Goal: Transaction & Acquisition: Obtain resource

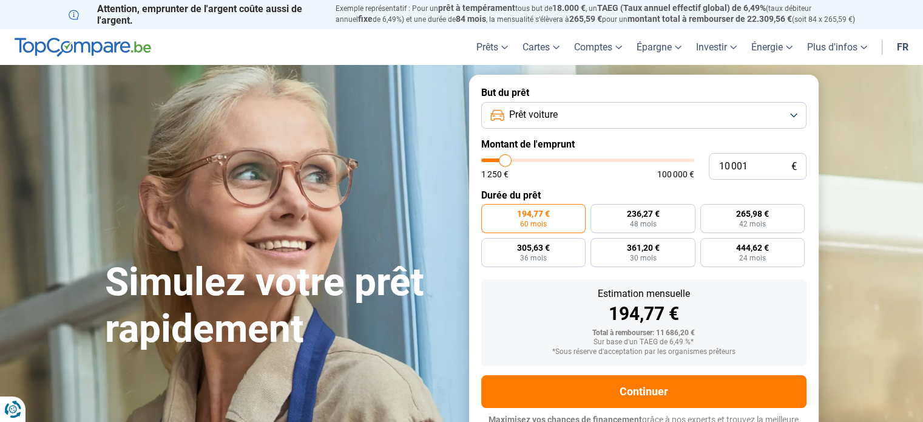
click at [551, 114] on span "Prêt voiture" at bounding box center [533, 114] width 49 height 13
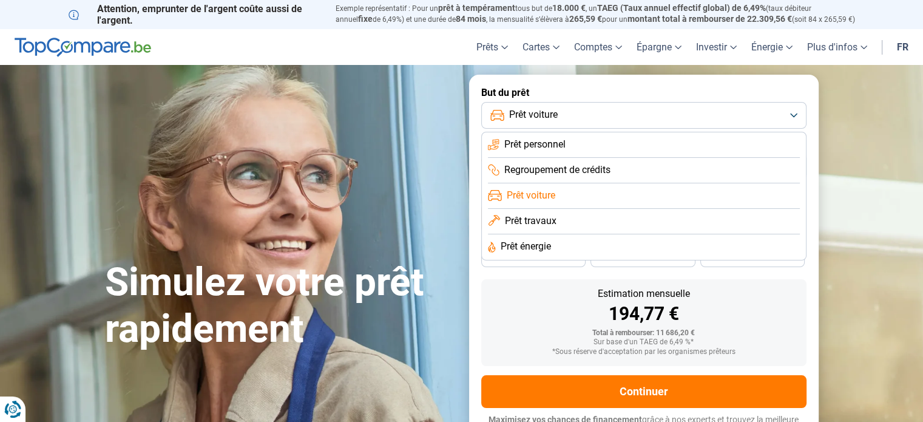
click at [532, 194] on span "Prêt voiture" at bounding box center [531, 195] width 49 height 13
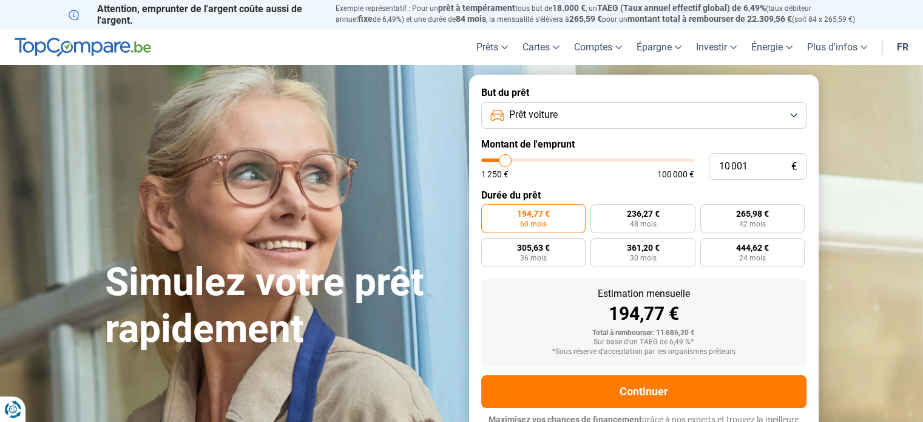
type input "11 250"
type input "11250"
type input "12 000"
type input "12000"
type input "13 000"
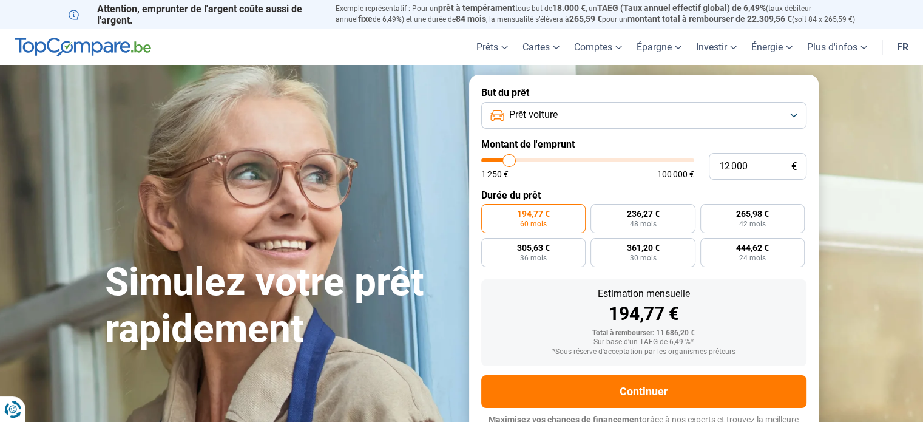
type input "13000"
type input "15 750"
type input "15750"
type input "17 500"
type input "17500"
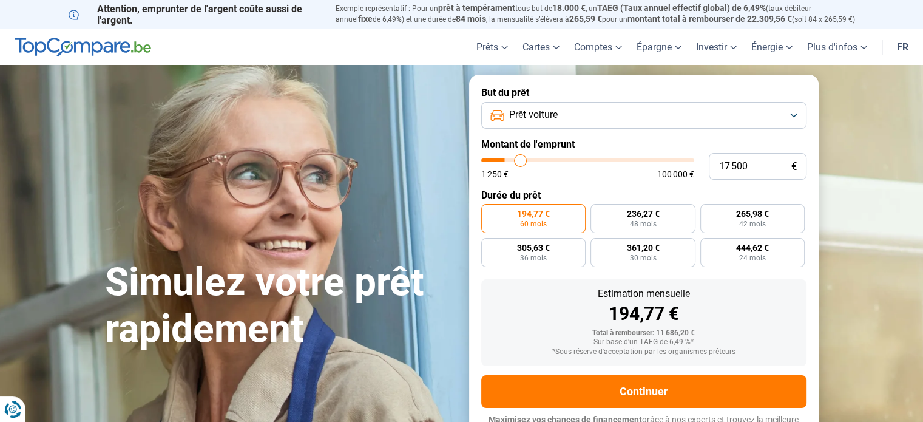
type input "19 500"
type input "19500"
type input "22 250"
type input "22250"
type input "23 500"
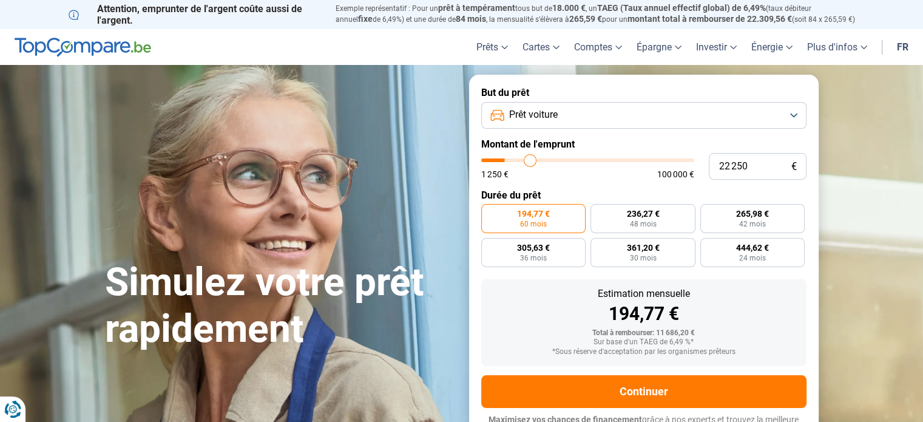
type input "23500"
type input "24 500"
type input "24500"
type input "25 750"
type input "25750"
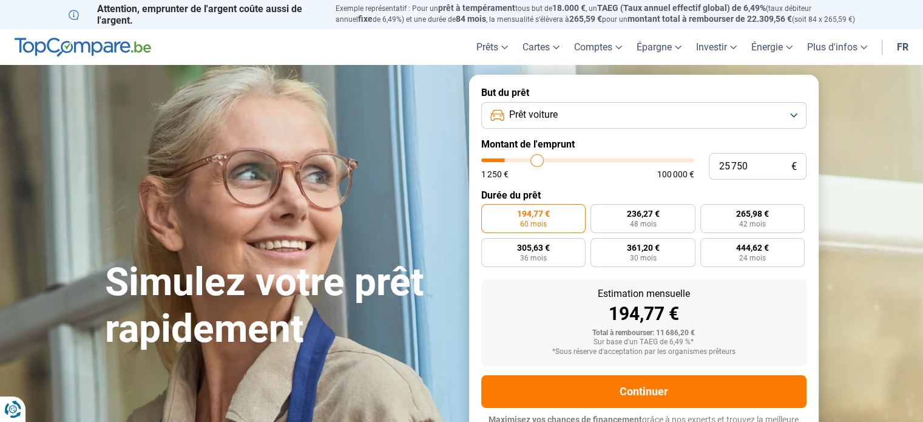
type input "26 250"
type input "26250"
type input "27 250"
type input "27250"
type input "28 250"
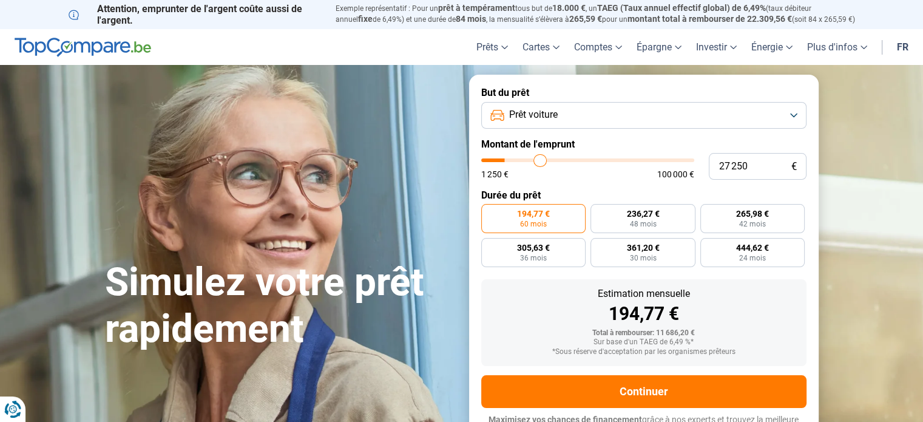
type input "28250"
type input "29 000"
type input "29000"
type input "29 750"
type input "29750"
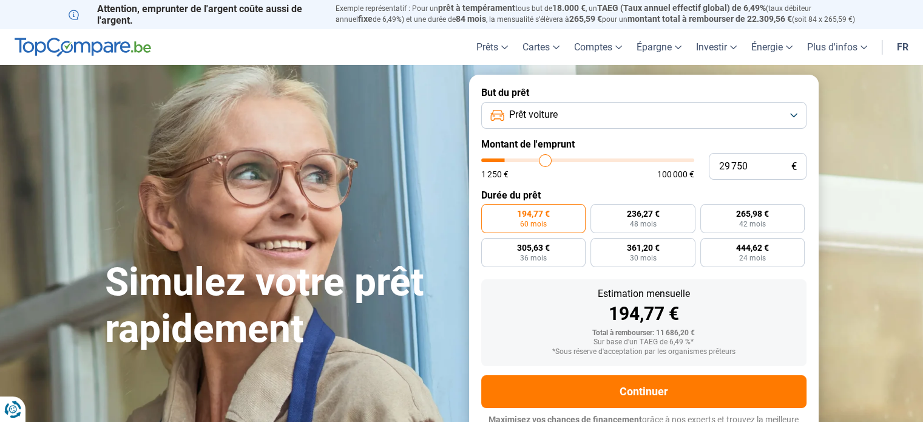
type input "30 000"
type input "30000"
type input "30 250"
type input "30250"
type input "30 500"
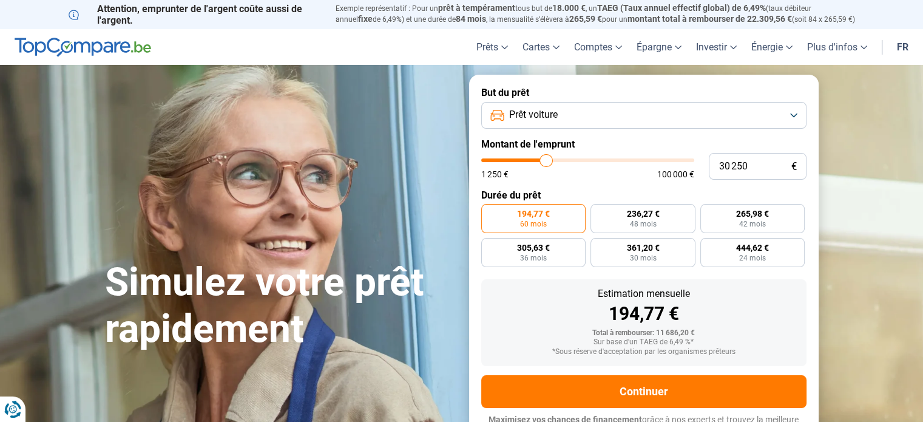
type input "30500"
type input "30 750"
type input "30750"
type input "31 000"
type input "31000"
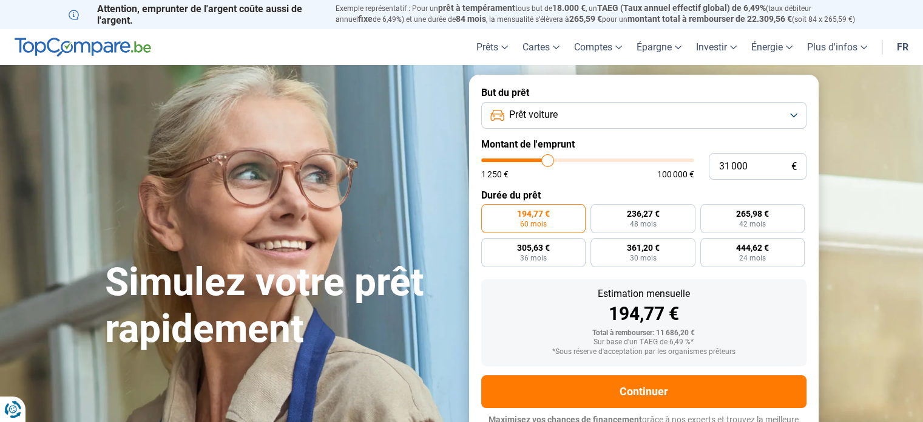
type input "31 250"
type input "31250"
type input "31 500"
type input "31500"
type input "31 250"
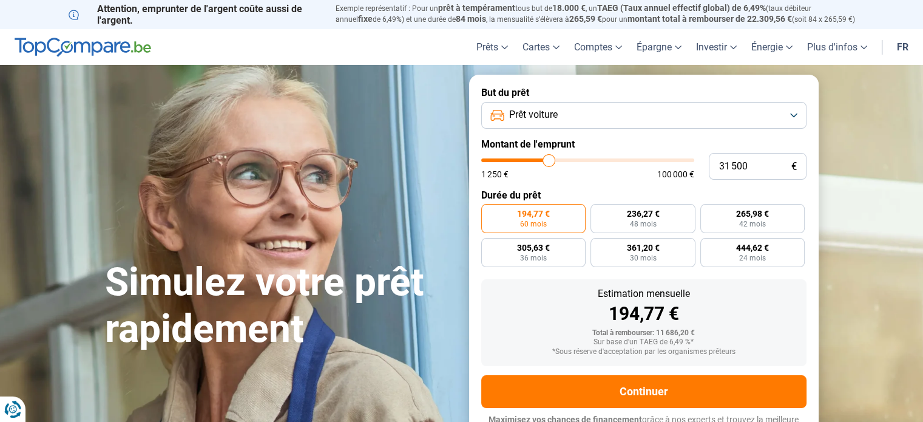
type input "31250"
type input "31 000"
type input "31000"
type input "30 750"
type input "30750"
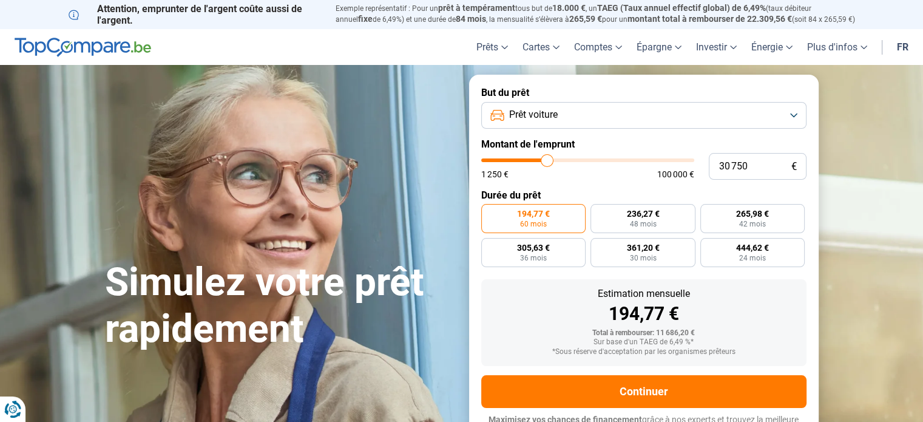
type input "30 500"
type input "30500"
type input "30 250"
type input "30250"
type input "29 750"
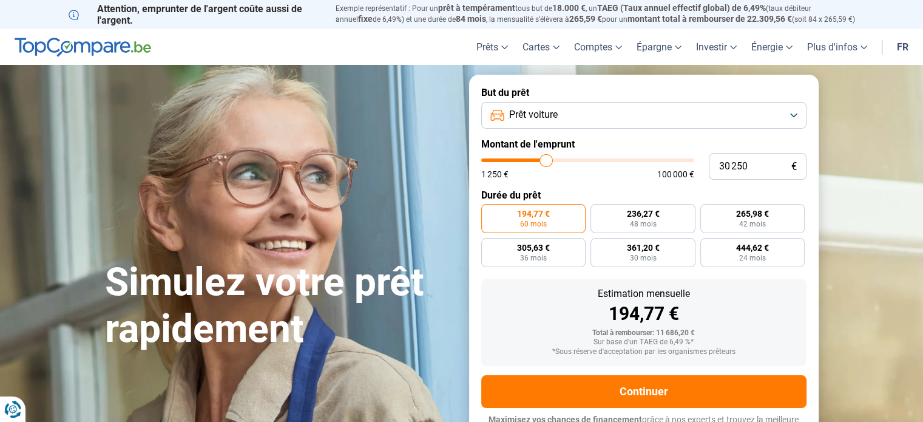
type input "29750"
type input "29 500"
type input "29500"
type input "29 250"
type input "29250"
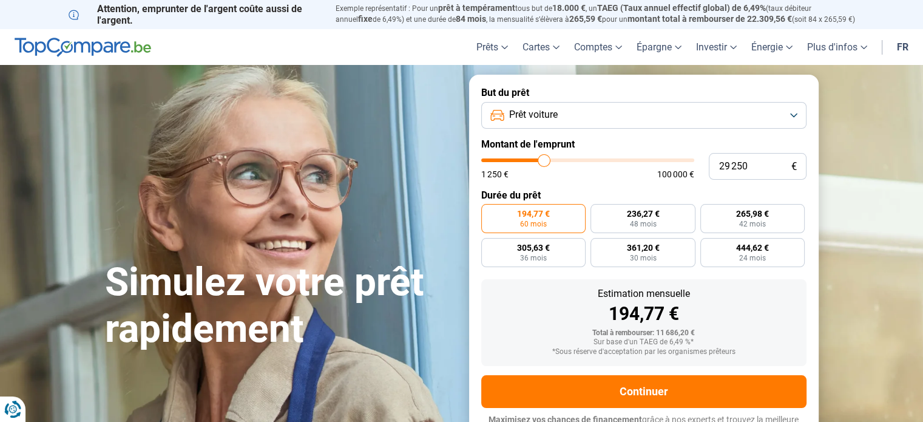
type input "29 000"
type input "29000"
type input "28 750"
type input "28750"
type input "28 500"
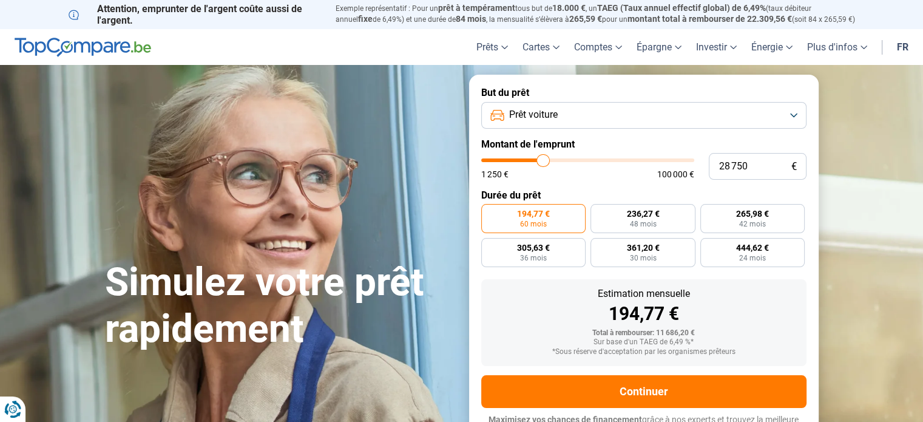
type input "28500"
type input "28 000"
type input "28000"
type input "27 750"
type input "27750"
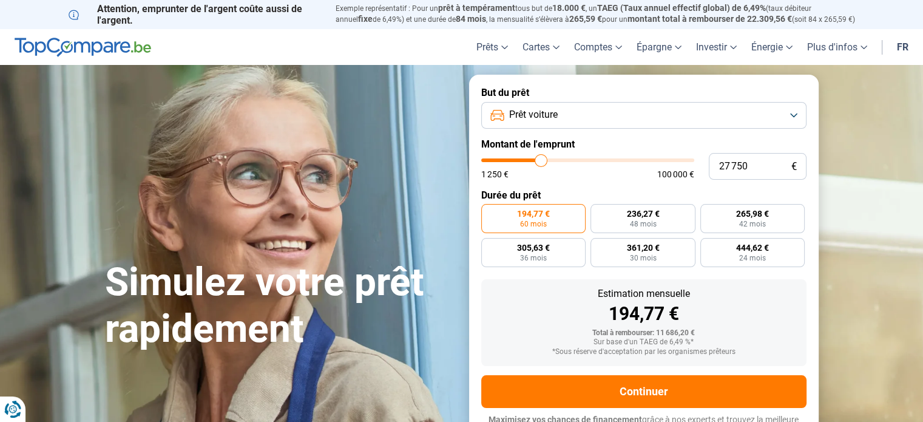
type input "27 500"
type input "27500"
type input "27 250"
type input "27250"
type input "27 000"
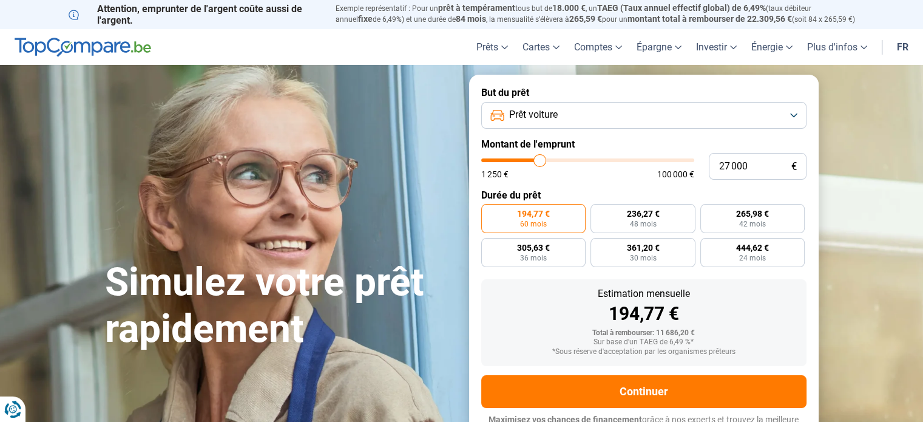
drag, startPoint x: 506, startPoint y: 161, endPoint x: 540, endPoint y: 167, distance: 33.8
type input "27000"
click at [540, 162] on input "range" at bounding box center [587, 160] width 213 height 4
radio input "false"
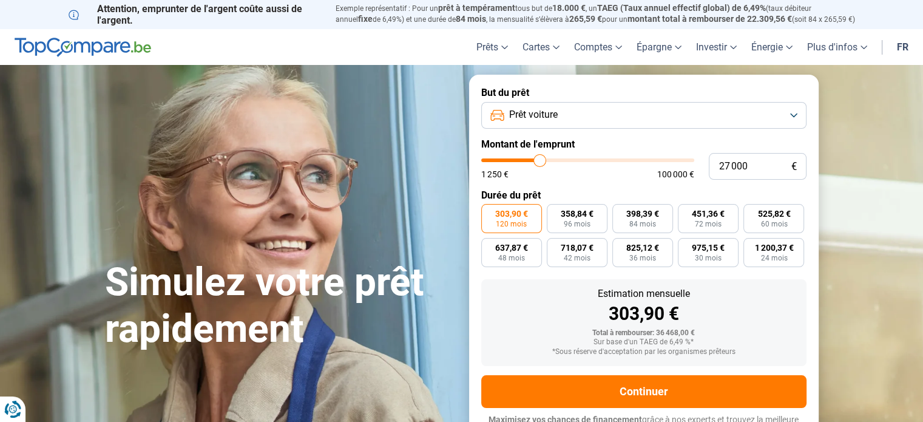
scroll to position [16, 0]
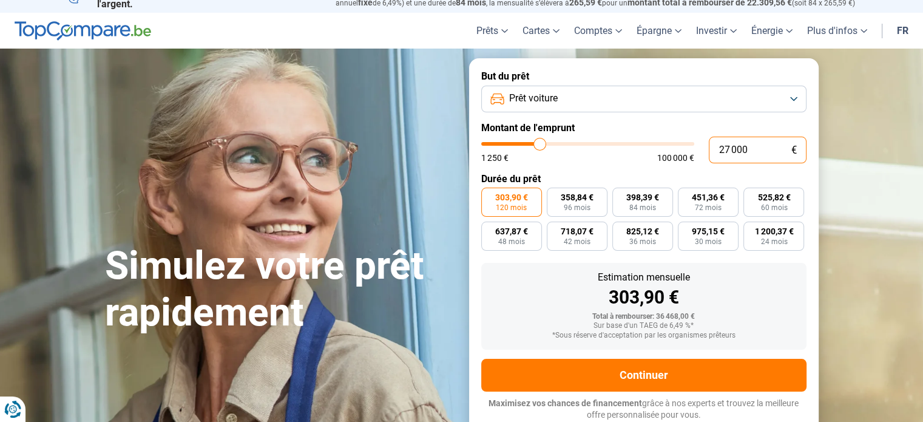
drag, startPoint x: 758, startPoint y: 148, endPoint x: 636, endPoint y: 131, distance: 123.1
click at [636, 131] on form "But du prêt Prêt voiture Montant de l'emprunt 27 000 € 1 250 € 100 000 € Durée …" at bounding box center [644, 245] width 350 height 375
type input "2"
type input "1250"
type input "25"
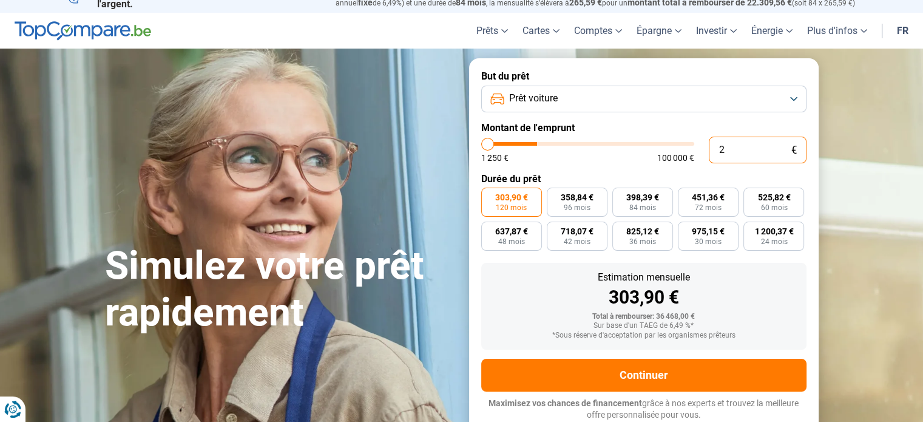
type input "1250"
type input "250"
type input "1250"
type input "2 500"
type input "2500"
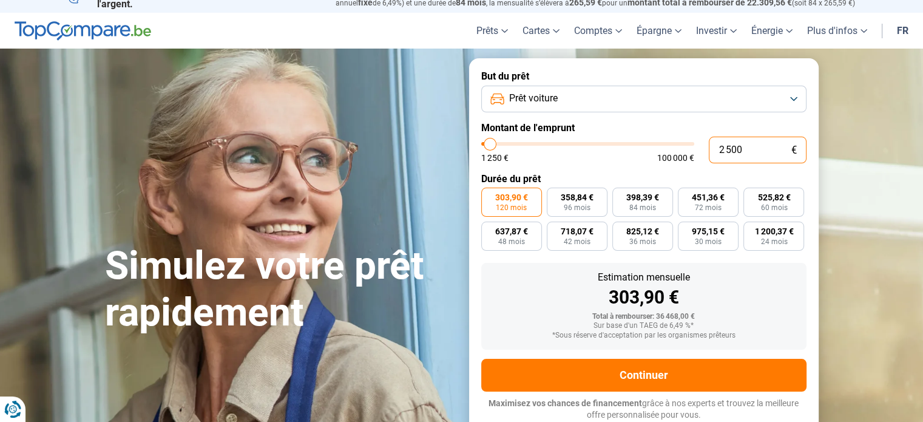
type input "25 000"
type input "25000"
type input "25 000"
click at [766, 208] on span "60 mois" at bounding box center [774, 207] width 27 height 7
click at [752, 195] on input "486,87 € 60 mois" at bounding box center [748, 192] width 8 height 8
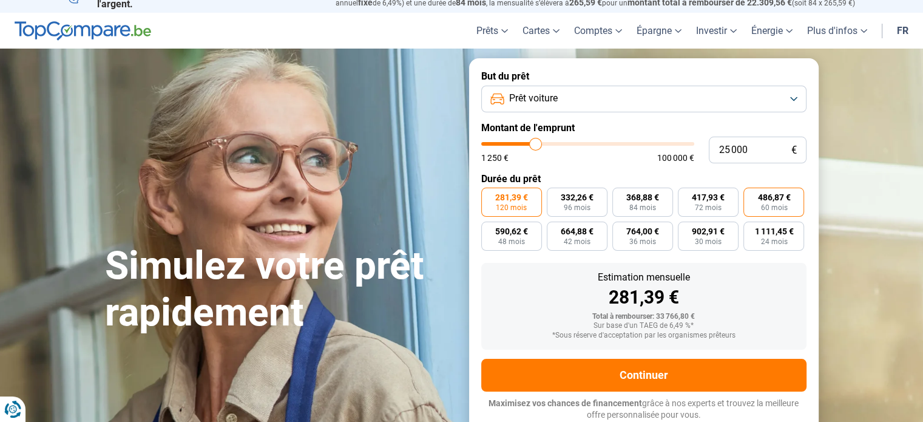
radio input "true"
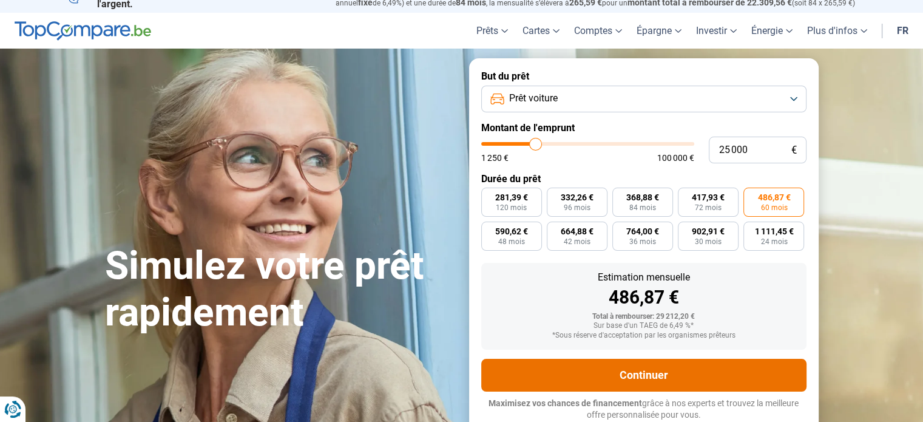
click at [661, 387] on button "Continuer" at bounding box center [643, 375] width 325 height 33
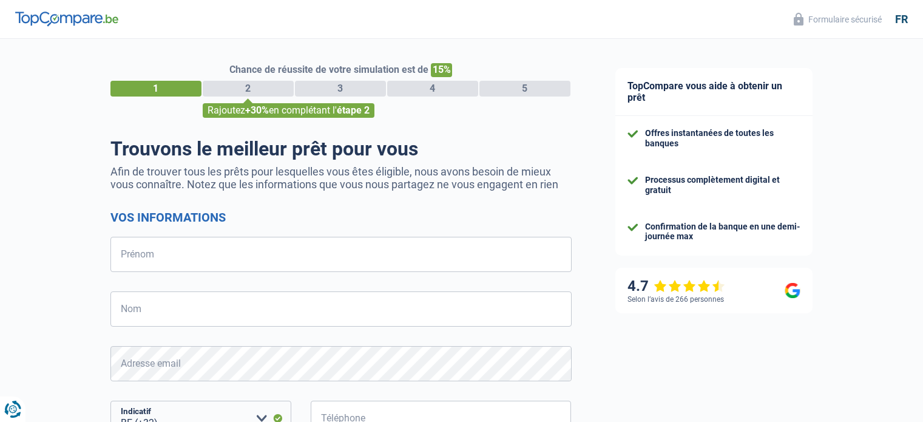
select select "32"
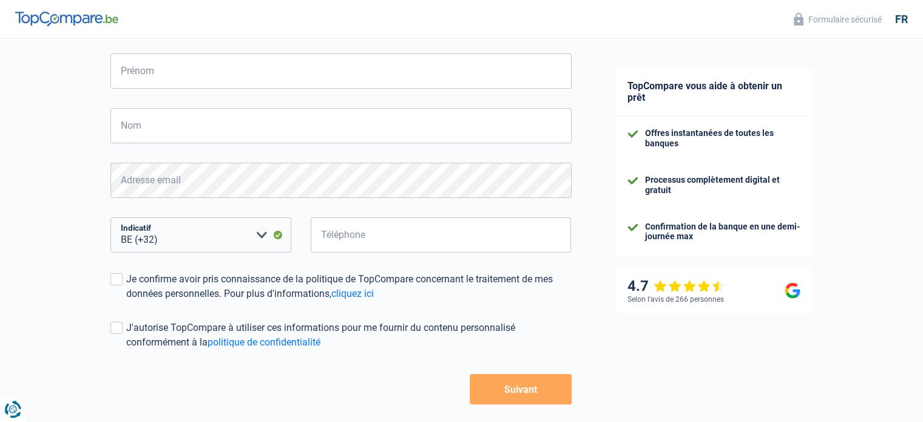
scroll to position [185, 0]
